Goal: Transaction & Acquisition: Purchase product/service

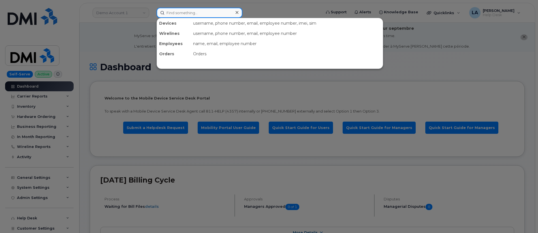
click at [196, 13] on input at bounding box center [199, 13] width 86 height 10
paste input "864 562 6198"
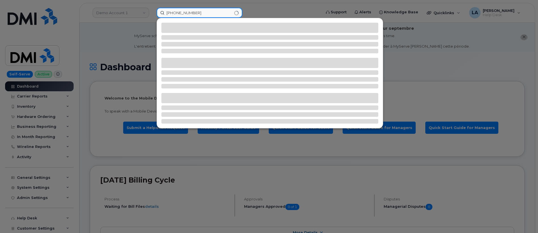
click at [168, 12] on input "864 562 6198" at bounding box center [199, 13] width 86 height 10
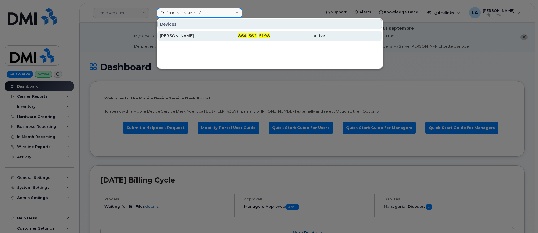
type input "864 562 6198"
click at [198, 37] on div "Michael Albrecht" at bounding box center [187, 36] width 55 height 6
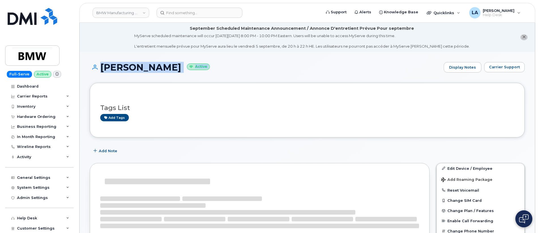
drag, startPoint x: 537, startPoint y: 40, endPoint x: 538, endPoint y: 56, distance: 16.1
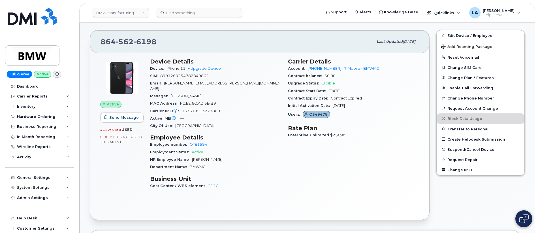
scroll to position [136, 0]
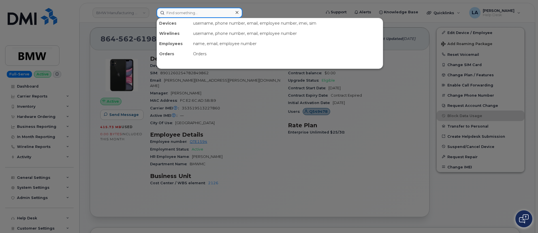
click at [210, 11] on input at bounding box center [199, 13] width 86 height 10
paste input "QXZ6H9H"
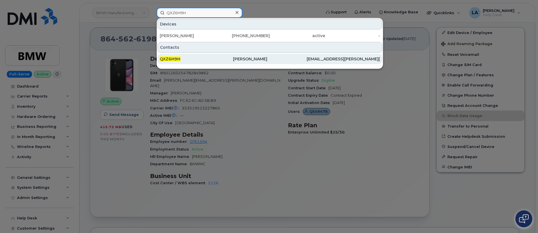
type input "QXZ6H9H"
click at [199, 62] on div "QXZ6H9H" at bounding box center [196, 59] width 73 height 10
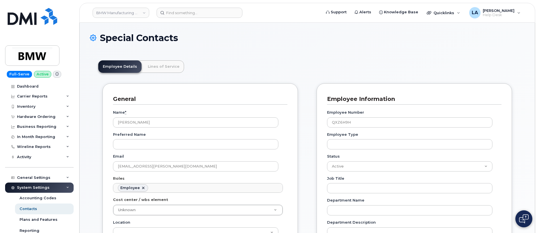
scroll to position [17, 0]
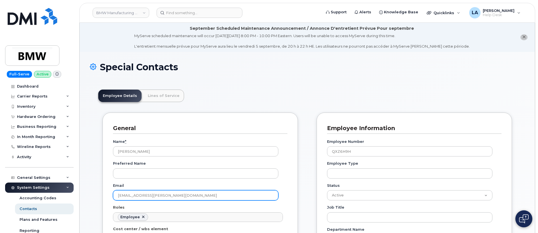
drag, startPoint x: 201, startPoint y: 170, endPoint x: 102, endPoint y: 166, distance: 98.8
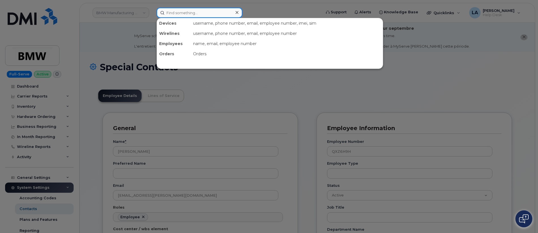
click at [188, 13] on input at bounding box center [199, 13] width 86 height 10
paste input "Mahesh.Badhe@bmwmcext.com"
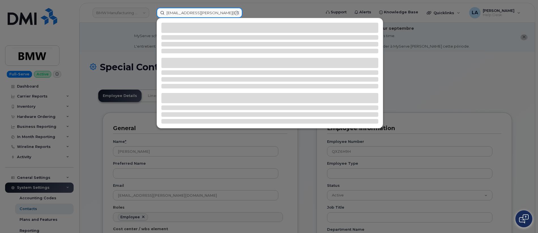
type input "Mahesh.Badhe@bmwmcext.com"
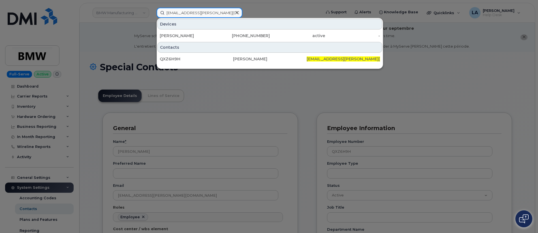
drag, startPoint x: 229, startPoint y: 14, endPoint x: 116, endPoint y: 14, distance: 113.5
click at [152, 14] on div "Mahesh.Badhe@bmwmcext.com Devices Mahesh Badhe 864-562-6198 active - Contacts Q…" at bounding box center [237, 13] width 170 height 10
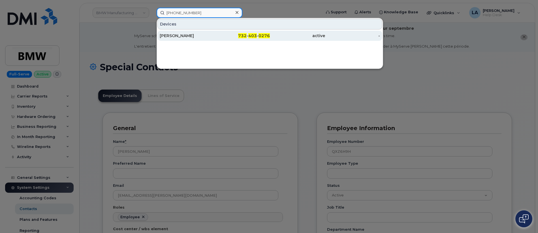
type input "[PHONE_NUMBER]"
click at [187, 36] on div "[PERSON_NAME]" at bounding box center [187, 36] width 55 height 6
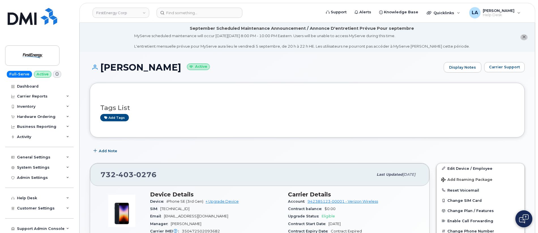
click at [193, 214] on span "[EMAIL_ADDRESS][DOMAIN_NAME]" at bounding box center [196, 216] width 64 height 4
click at [221, 215] on div "Email [EMAIL_ADDRESS][DOMAIN_NAME]" at bounding box center [215, 215] width 131 height 7
drag, startPoint x: 223, startPoint y: 216, endPoint x: 170, endPoint y: 214, distance: 52.6
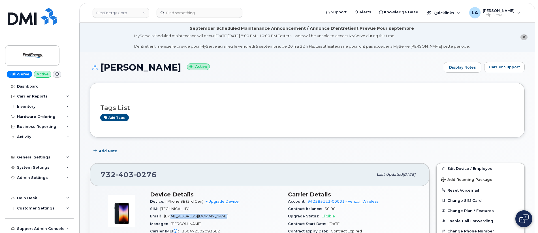
click at [170, 214] on div "Email [EMAIL_ADDRESS][DOMAIN_NAME]" at bounding box center [215, 215] width 131 height 7
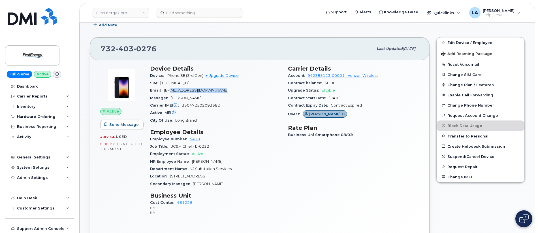
scroll to position [106, 0]
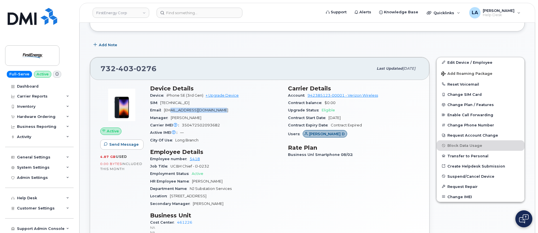
click at [201, 109] on span "[EMAIL_ADDRESS][DOMAIN_NAME]" at bounding box center [196, 110] width 64 height 4
click at [232, 108] on div "Email tpruitt@firstenergycorp.com" at bounding box center [215, 109] width 131 height 7
drag, startPoint x: 226, startPoint y: 110, endPoint x: 164, endPoint y: 110, distance: 62.3
click at [164, 110] on div "Email tpruitt@firstenergycorp.com" at bounding box center [215, 109] width 131 height 7
copy span "[EMAIL_ADDRESS][DOMAIN_NAME]"
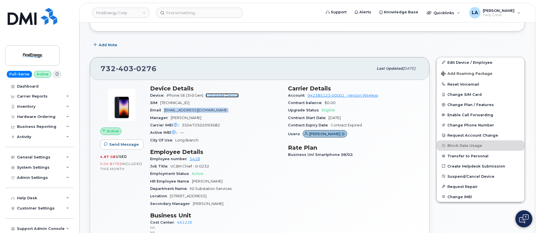
click at [222, 94] on link "+ Upgrade Device" at bounding box center [221, 95] width 33 height 4
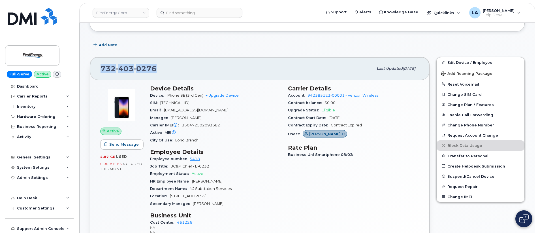
drag, startPoint x: 163, startPoint y: 68, endPoint x: 85, endPoint y: 68, distance: 78.1
copy span "732 403 0276"
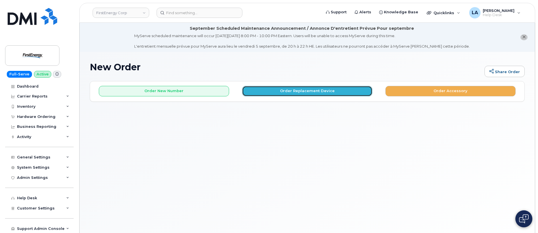
click at [279, 93] on button "Order Replacement Device" at bounding box center [307, 91] width 130 height 10
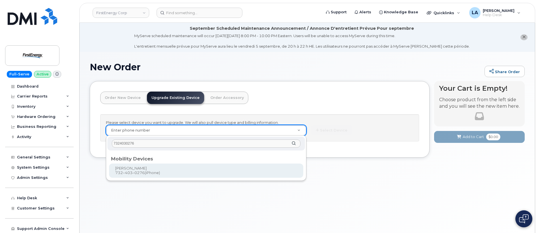
type input "7324030276"
type input "827190"
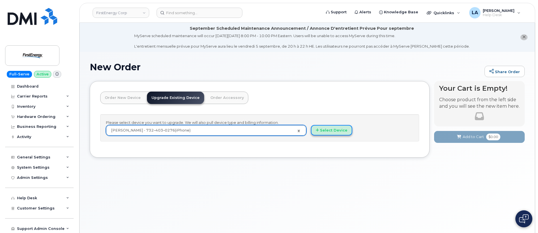
click at [337, 130] on button "Select Device" at bounding box center [331, 130] width 41 height 10
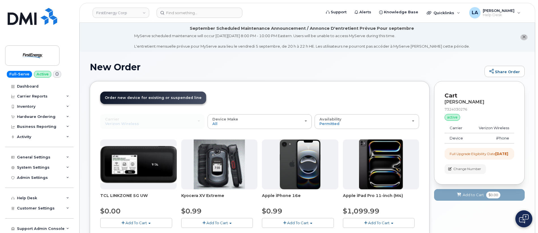
click at [290, 222] on span "Add To Cart" at bounding box center [298, 222] width 22 height 5
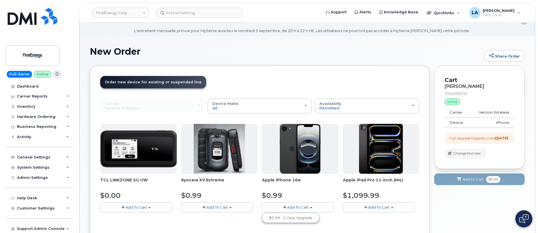
scroll to position [28, 0]
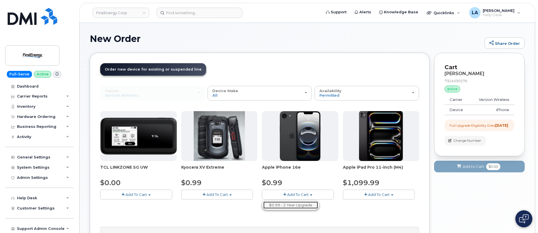
click at [298, 205] on link "$0.99 - 2 Year Upgrade" at bounding box center [290, 204] width 55 height 7
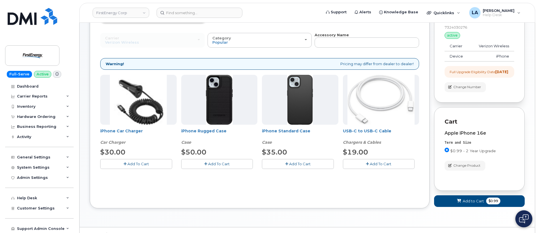
scroll to position [83, 0]
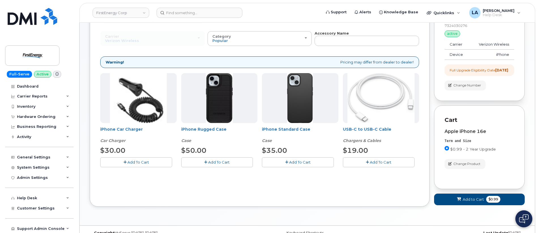
click at [201, 158] on button "Add To Cart" at bounding box center [217, 162] width 72 height 10
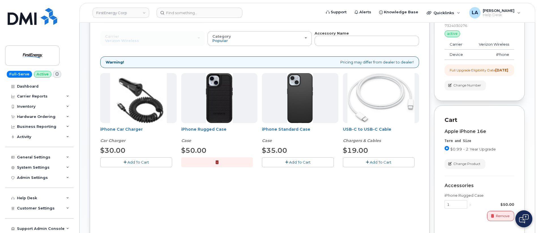
click at [145, 160] on span "Add To Cart" at bounding box center [138, 162] width 22 height 5
click at [365, 164] on button "Add To Cart" at bounding box center [379, 162] width 72 height 10
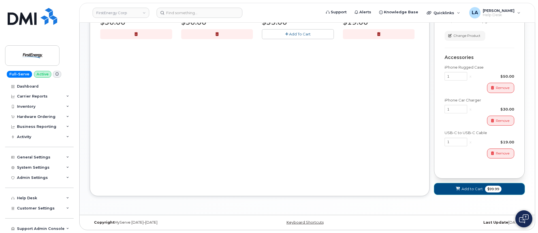
click at [463, 190] on span "Add to Cart" at bounding box center [471, 188] width 21 height 5
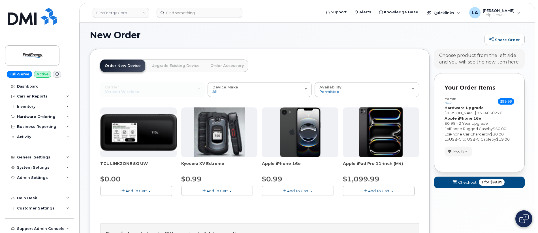
scroll to position [111, 0]
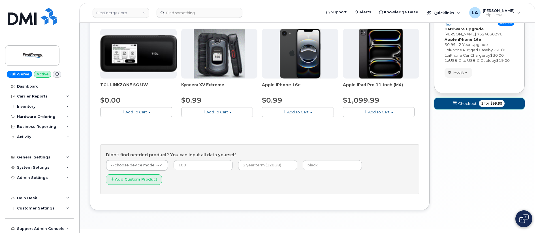
click at [461, 106] on span "Checkout" at bounding box center [467, 103] width 18 height 5
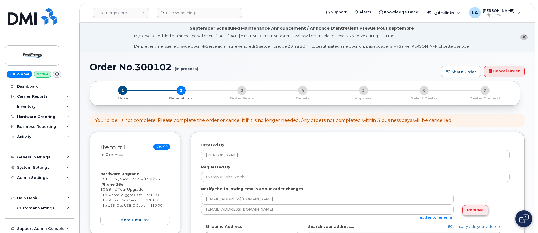
click at [476, 207] on link "Remove" at bounding box center [475, 210] width 26 height 10
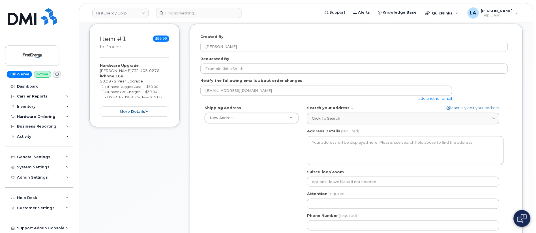
scroll to position [121, 0]
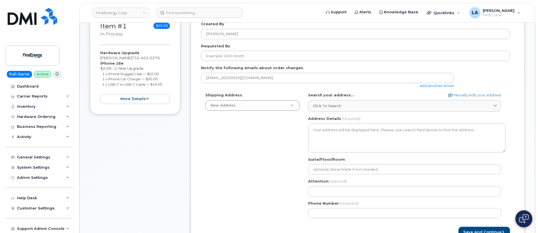
drag, startPoint x: 143, startPoint y: 58, endPoint x: 99, endPoint y: 58, distance: 44.4
click at [99, 58] on div "Item #1 in process $99.99 Hardware Upgrade THURMOND D PRUITT 732 403 0276 iPhon…" at bounding box center [135, 63] width 91 height 104
copy div "[PERSON_NAME]"
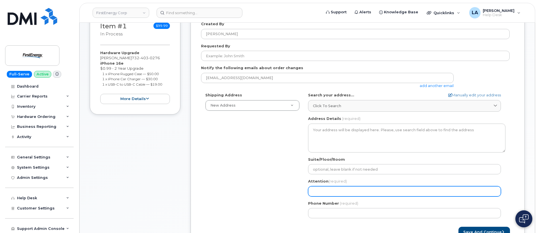
click at [337, 188] on input "Attention (required)" at bounding box center [404, 191] width 193 height 10
paste input "[PERSON_NAME]"
select select
type input "[PERSON_NAME]"
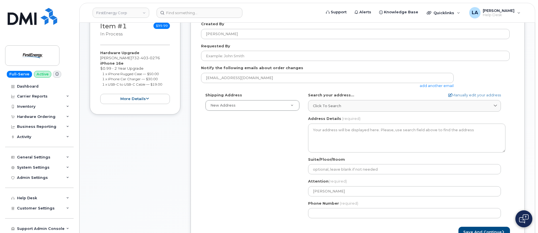
drag, startPoint x: 193, startPoint y: 144, endPoint x: 203, endPoint y: 143, distance: 9.7
click at [193, 144] on div "Created By Lanette Aparicio Requested By Notify the following emails about orde…" at bounding box center [357, 129] width 334 height 237
drag, startPoint x: 144, startPoint y: 58, endPoint x: 145, endPoint y: 63, distance: 5.2
click at [145, 63] on div "Hardware Upgrade THURMOND D PRUITT 732 403 0276 iPhone 16e $0.99 - 2 Year Upgra…" at bounding box center [135, 77] width 70 height 54
copy div "732 403 0276"
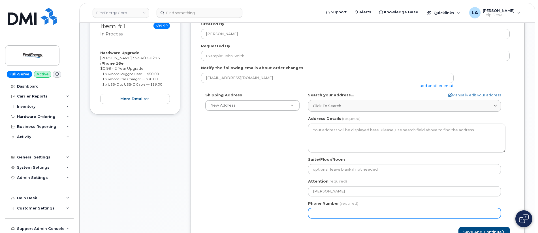
click at [349, 209] on input "Phone Number" at bounding box center [404, 213] width 193 height 10
paste input "7324030276"
select select
type input "7324030276"
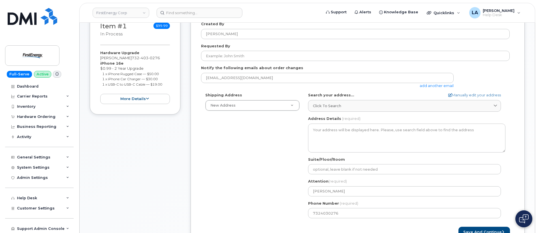
click at [252, 173] on div "Shipping Address New Address New Address 210 N Seneca St 1910 W Market St AB Se…" at bounding box center [355, 157] width 308 height 130
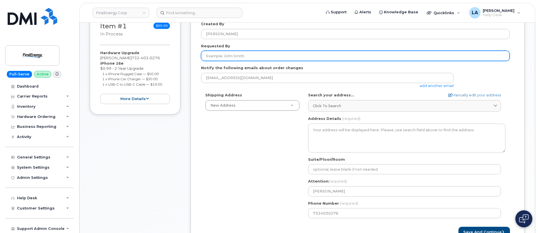
click at [268, 55] on input "Requested By" at bounding box center [355, 56] width 308 height 10
paste input "[PERSON_NAME]"
type input "[PERSON_NAME]"
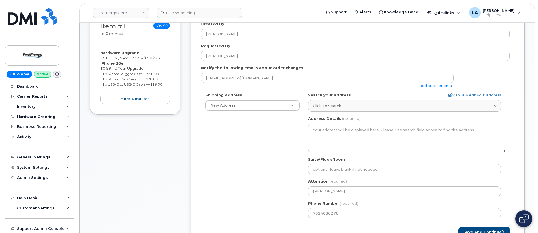
click at [226, 183] on div "Shipping Address New Address New Address 210 N Seneca St 1910 W Market St AB Se…" at bounding box center [355, 157] width 308 height 130
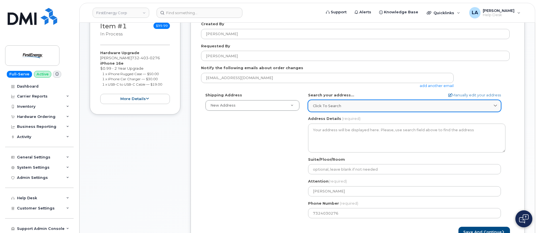
click at [342, 105] on div "Click to search" at bounding box center [404, 105] width 183 height 5
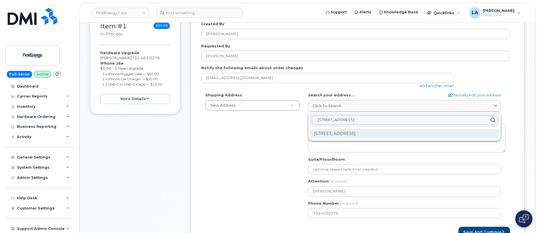
type input "1632 Sheltin court"
click at [337, 136] on div "1632 Shelton Ct Toms River NJ 08755-2210" at bounding box center [404, 133] width 190 height 9
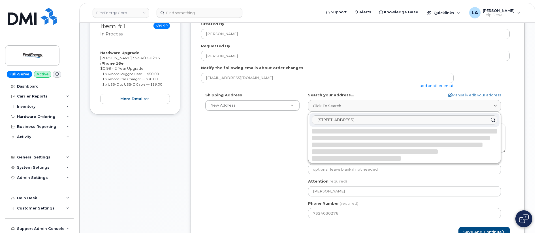
select select
type textarea "1632 Shelton Ct TOMS RIVER NJ 08755-2210 UNITED STATES"
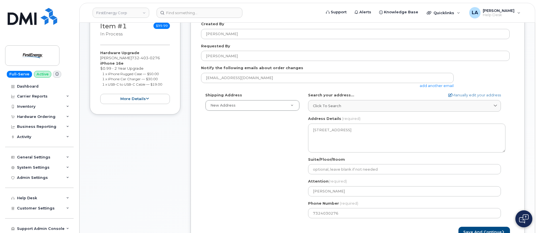
click at [265, 164] on div "Shipping Address New Address New Address 210 N Seneca St 1910 W Market St NJ To…" at bounding box center [355, 157] width 308 height 130
click at [473, 229] on button "Save and Continue" at bounding box center [481, 231] width 51 height 10
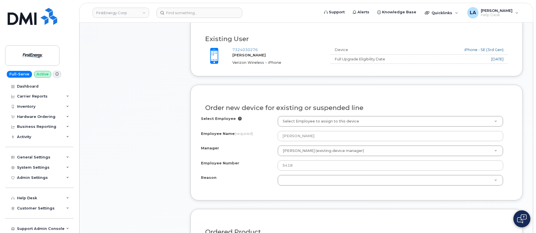
scroll to position [288, 0]
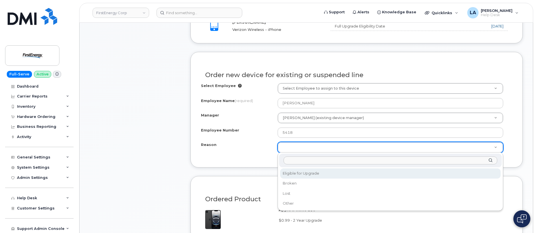
select select "eligible_for_upgrade"
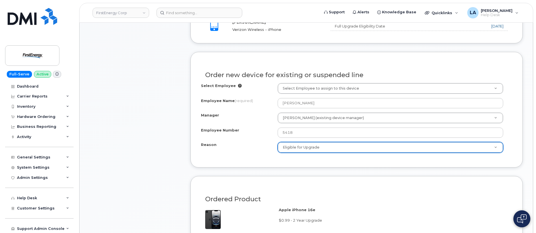
drag, startPoint x: 255, startPoint y: 152, endPoint x: 262, endPoint y: 134, distance: 19.8
click at [255, 152] on div "Reason Eligible for Upgrade Reason Eligible for Upgrade Broken Lost Other" at bounding box center [356, 147] width 311 height 11
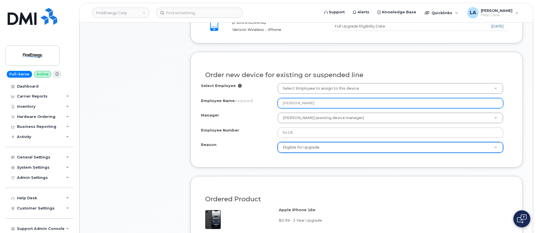
drag, startPoint x: 329, startPoint y: 102, endPoint x: 269, endPoint y: 101, distance: 60.3
click at [269, 101] on div "Employee Name (required) THURMOND D PRUITT" at bounding box center [356, 103] width 311 height 10
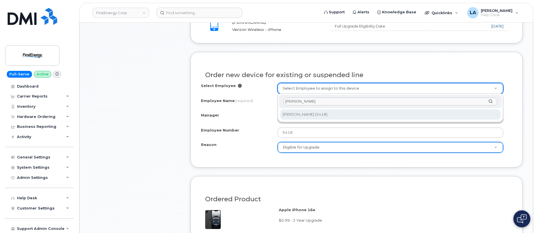
type input "[PERSON_NAME]"
type input "2079633"
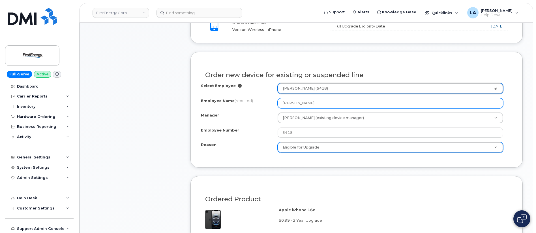
type input "[PERSON_NAME]"
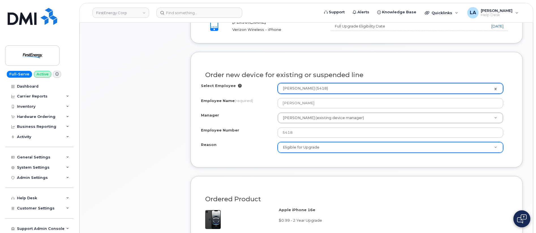
select select "2065204"
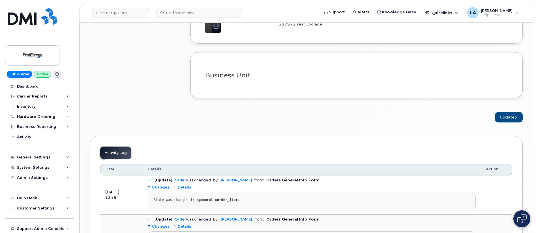
scroll to position [485, 0]
click at [511, 116] on button "Update" at bounding box center [509, 116] width 28 height 10
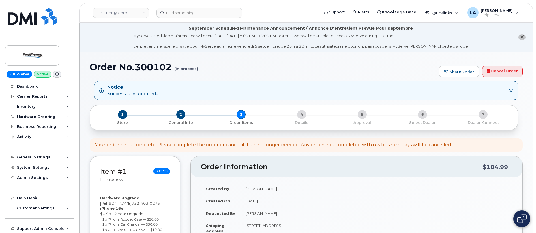
scroll to position [203, 0]
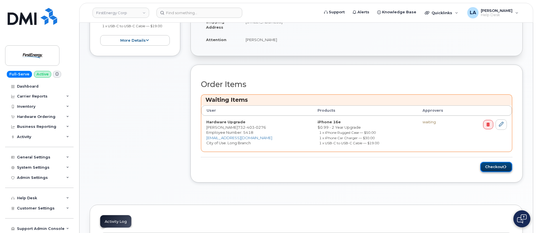
click at [493, 166] on button "Checkout" at bounding box center [496, 167] width 32 height 10
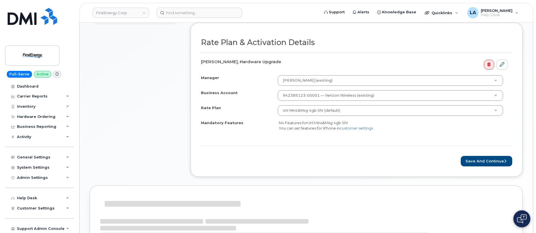
scroll to position [232, 0]
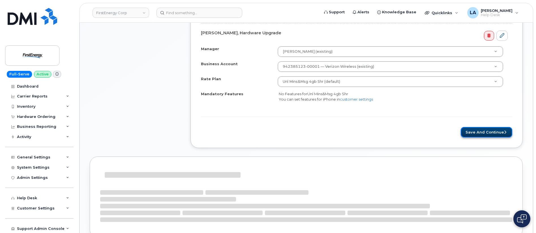
click at [482, 129] on button "Save and Continue" at bounding box center [486, 132] width 51 height 10
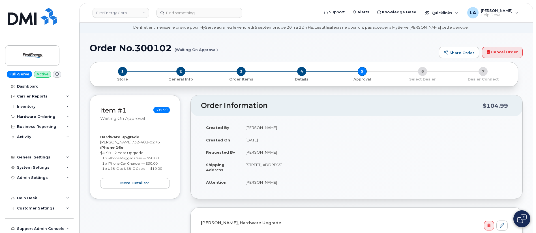
scroll to position [1, 0]
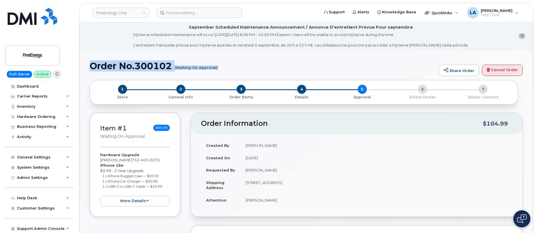
drag, startPoint x: 91, startPoint y: 64, endPoint x: 226, endPoint y: 71, distance: 136.0
click at [226, 71] on div "Order No.300102 (Waiting On Approval) Share Order Cancel Order" at bounding box center [306, 70] width 433 height 19
copy h1 "Order No.300102 (Waiting On Approval)"
